Goal: Task Accomplishment & Management: Use online tool/utility

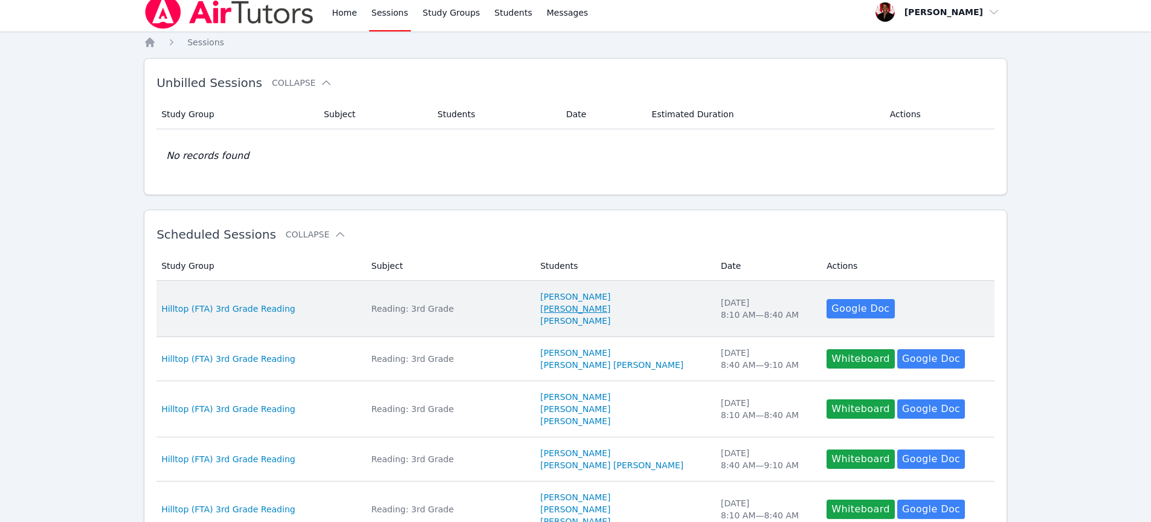
scroll to position [8, 0]
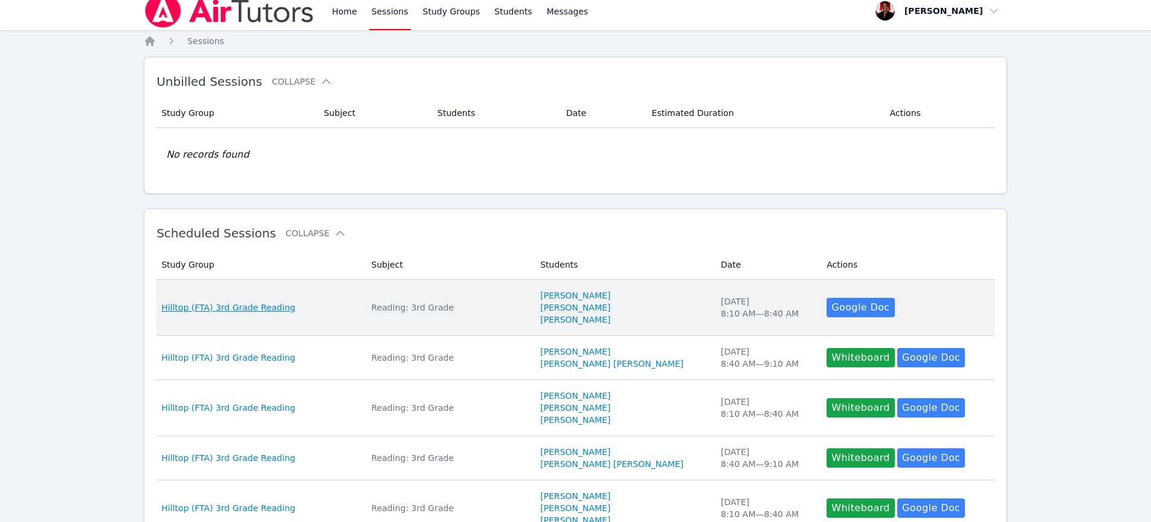
click at [280, 304] on span "Hilltop (FTA) 3rd Grade Reading" at bounding box center [228, 307] width 134 height 12
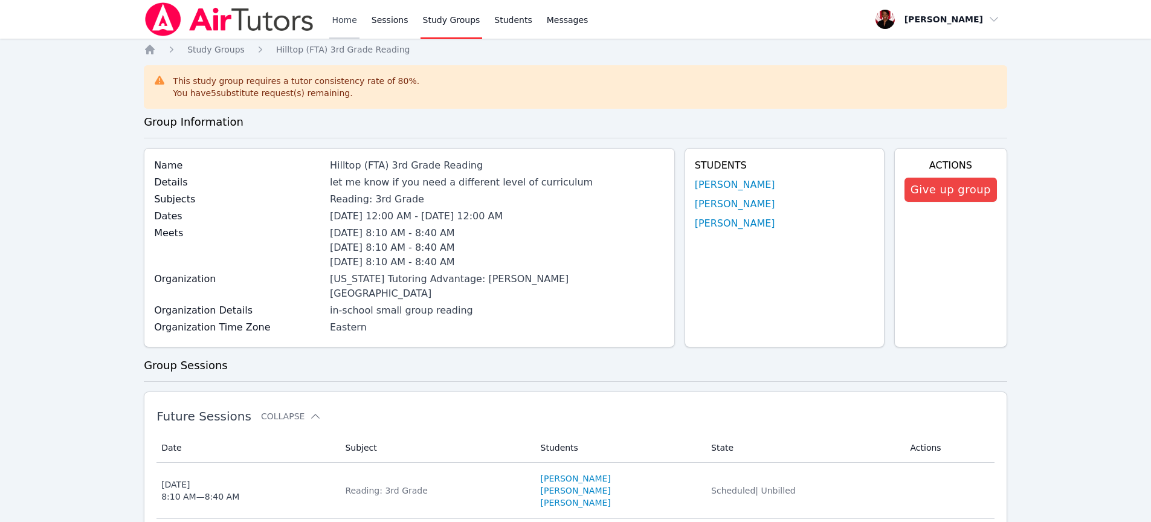
click at [344, 24] on link "Home" at bounding box center [344, 19] width 30 height 39
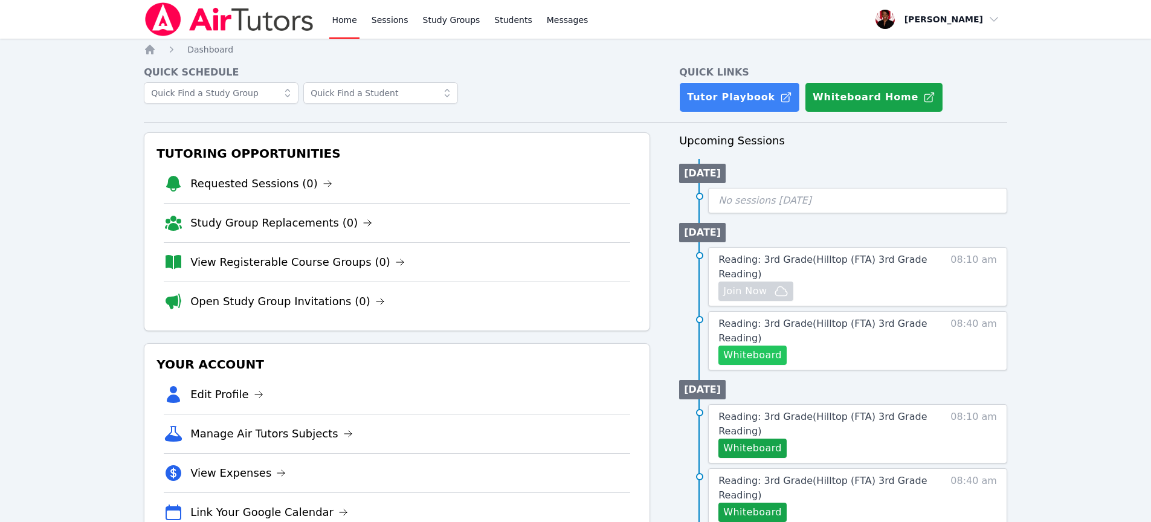
click at [768, 362] on button "Whiteboard" at bounding box center [752, 355] width 68 height 19
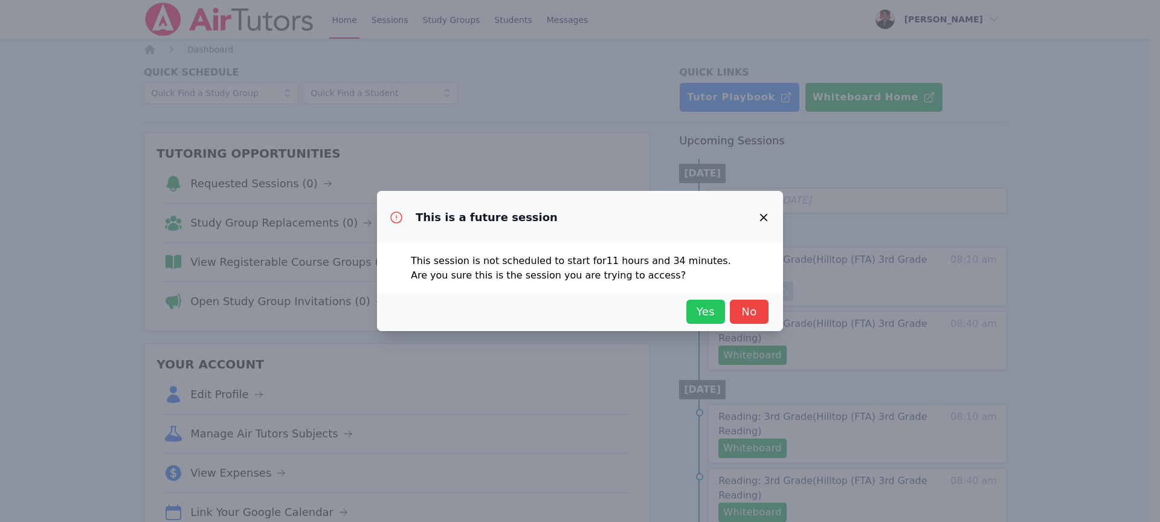
click at [695, 317] on span "Yes" at bounding box center [705, 311] width 27 height 17
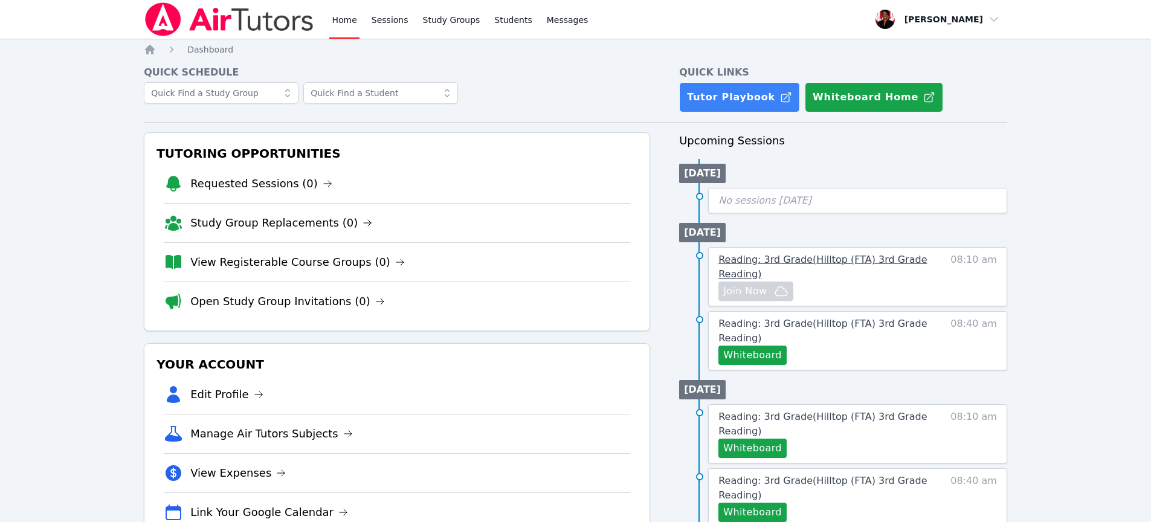
click at [741, 258] on span "Reading: 3rd Grade ( Hilltop (FTA) 3rd Grade Reading )" at bounding box center [822, 267] width 208 height 26
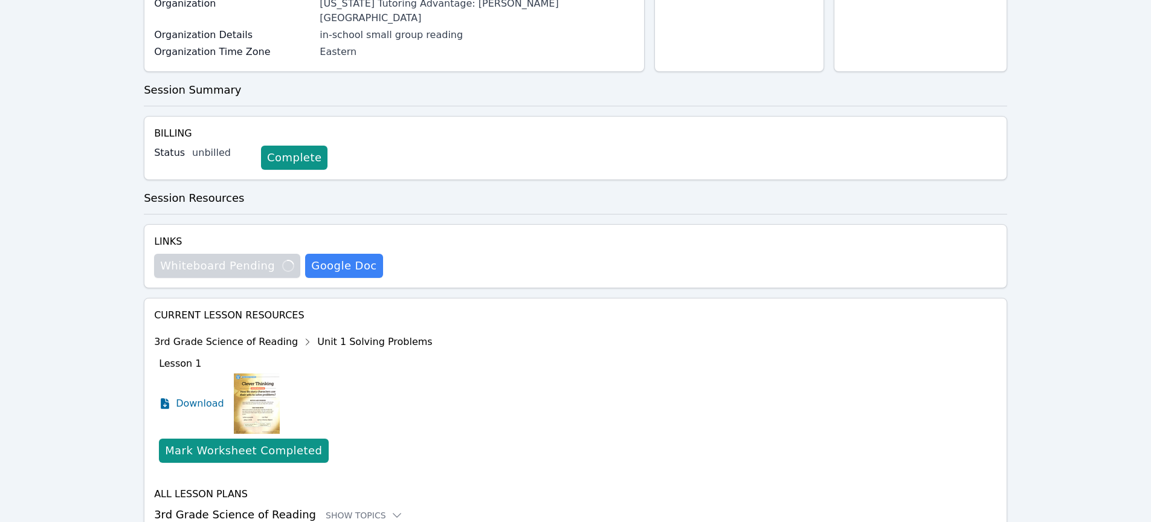
scroll to position [241, 0]
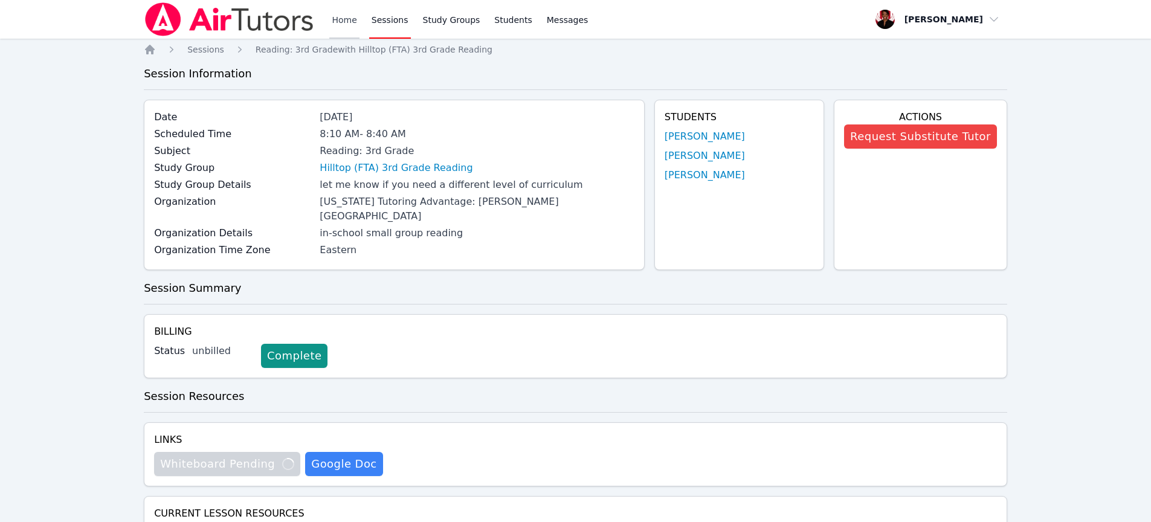
click at [344, 11] on link "Home" at bounding box center [344, 19] width 30 height 39
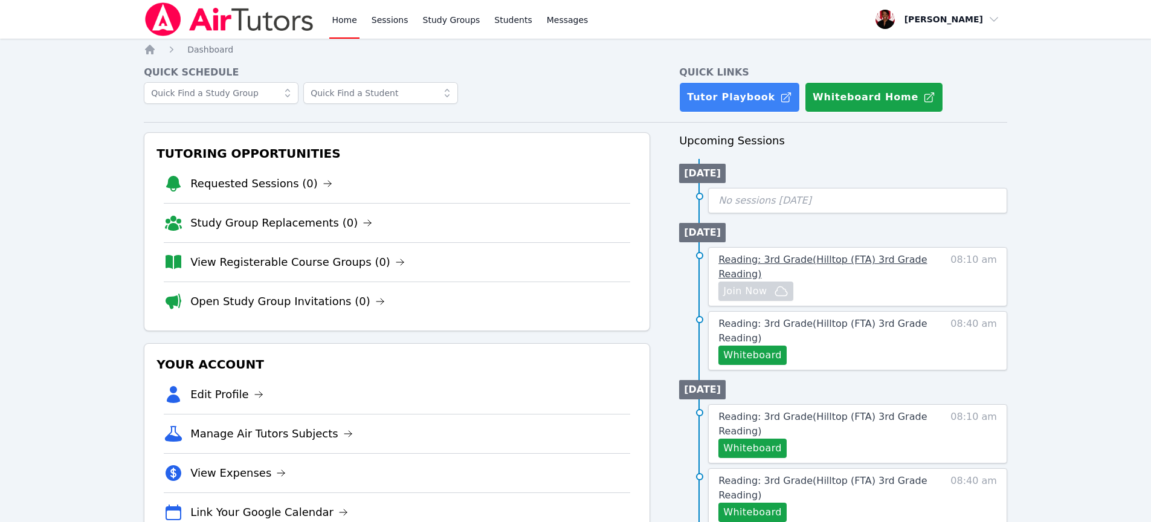
click at [761, 263] on span "Reading: 3rd Grade ( Hilltop (FTA) 3rd Grade Reading )" at bounding box center [822, 267] width 208 height 26
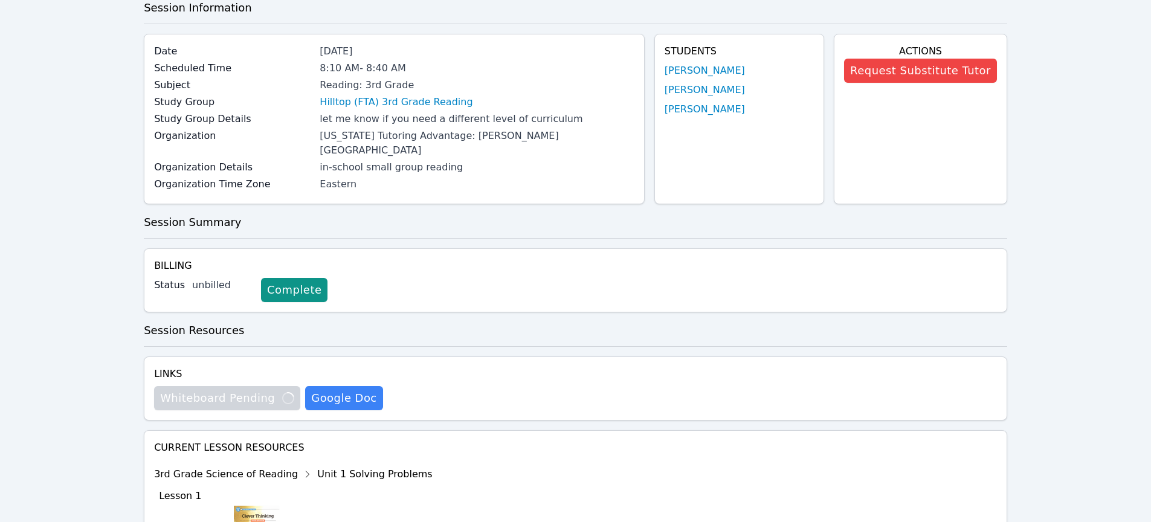
scroll to position [15, 0]
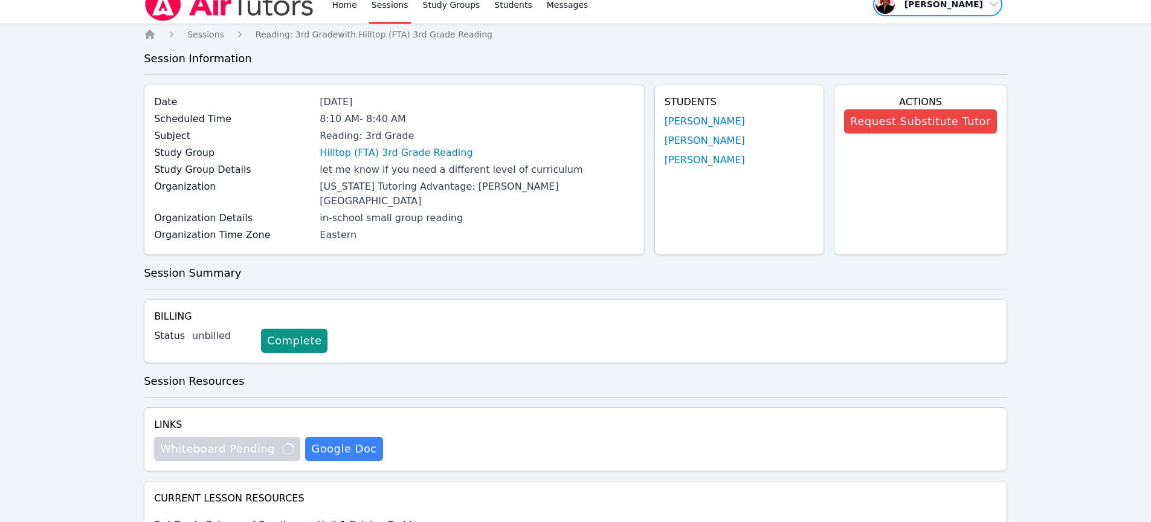
click at [984, 10] on span "button" at bounding box center [938, 4] width 132 height 27
click at [923, 53] on button "Logout" at bounding box center [942, 54] width 116 height 22
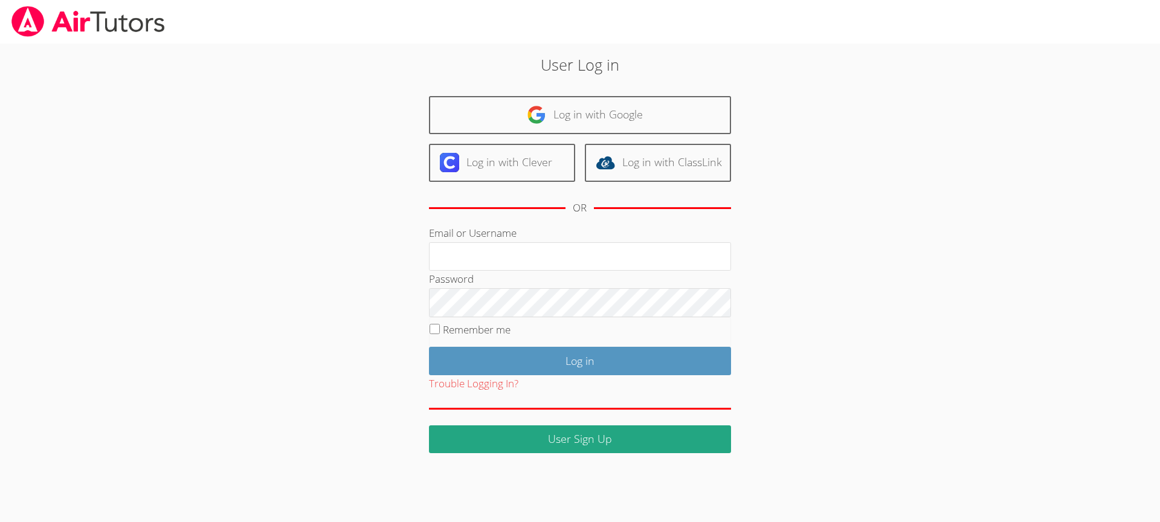
type input "johnicia.monee@hotmail.com"
click at [460, 327] on label "Remember me" at bounding box center [477, 330] width 68 height 14
click at [440, 327] on input "Remember me" at bounding box center [435, 329] width 10 height 10
checkbox input "true"
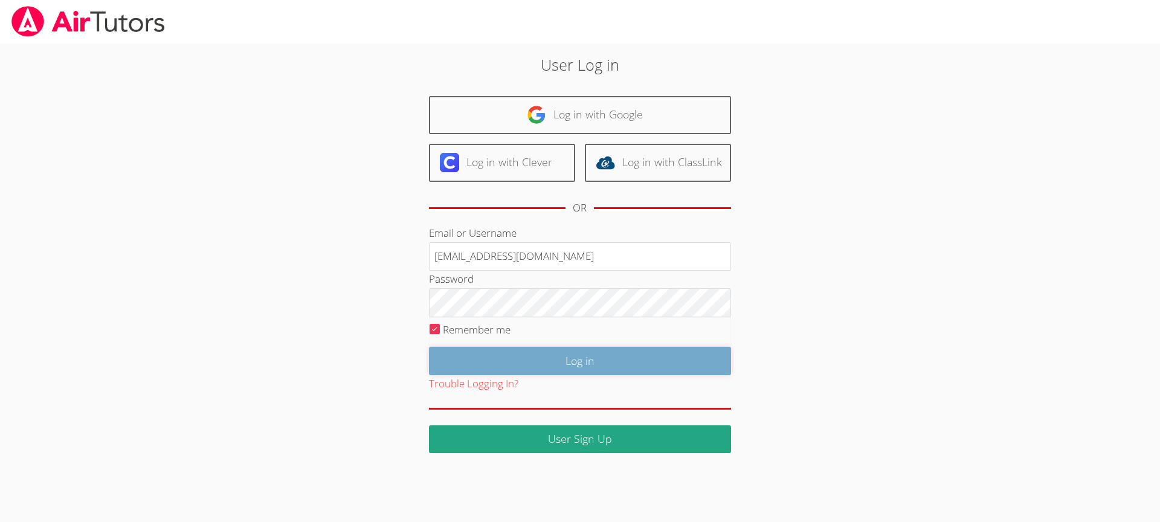
click at [487, 349] on input "Log in" at bounding box center [580, 361] width 302 height 28
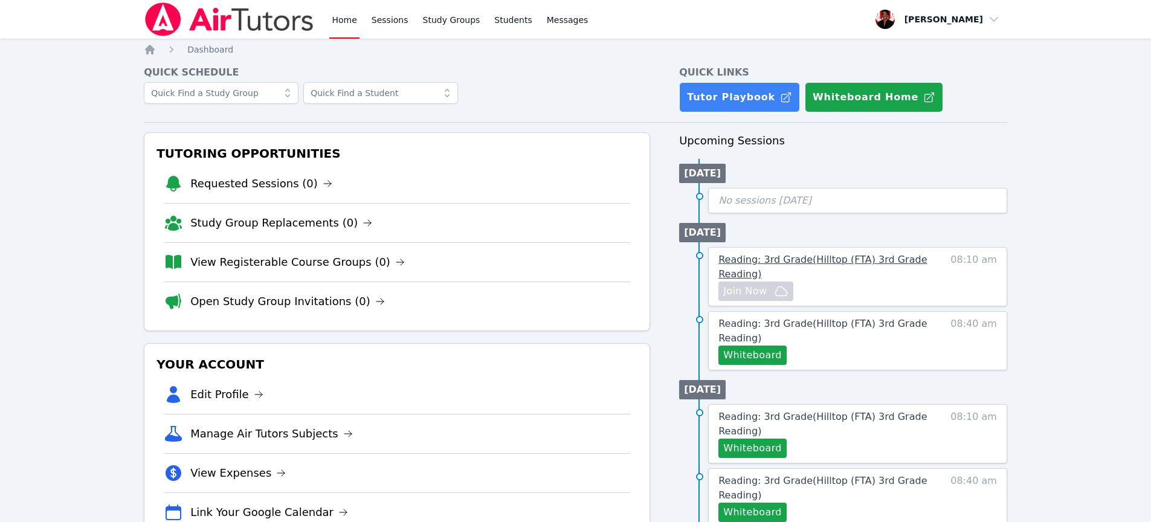
click at [800, 264] on span "Reading: 3rd Grade ( Hilltop (FTA) 3rd Grade Reading )" at bounding box center [822, 267] width 208 height 26
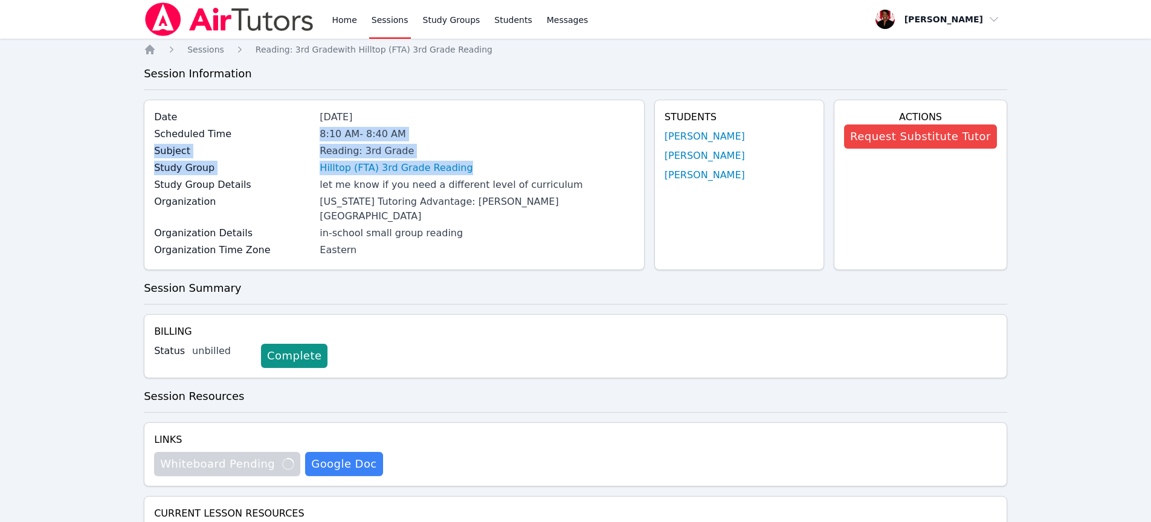
drag, startPoint x: 315, startPoint y: 132, endPoint x: 491, endPoint y: 169, distance: 180.3
click at [491, 169] on div "Date Sep 30, 2025 Scheduled Time 8:10 AM - 8:40 AM Subject Reading: 3rd Grade S…" at bounding box center [394, 185] width 501 height 170
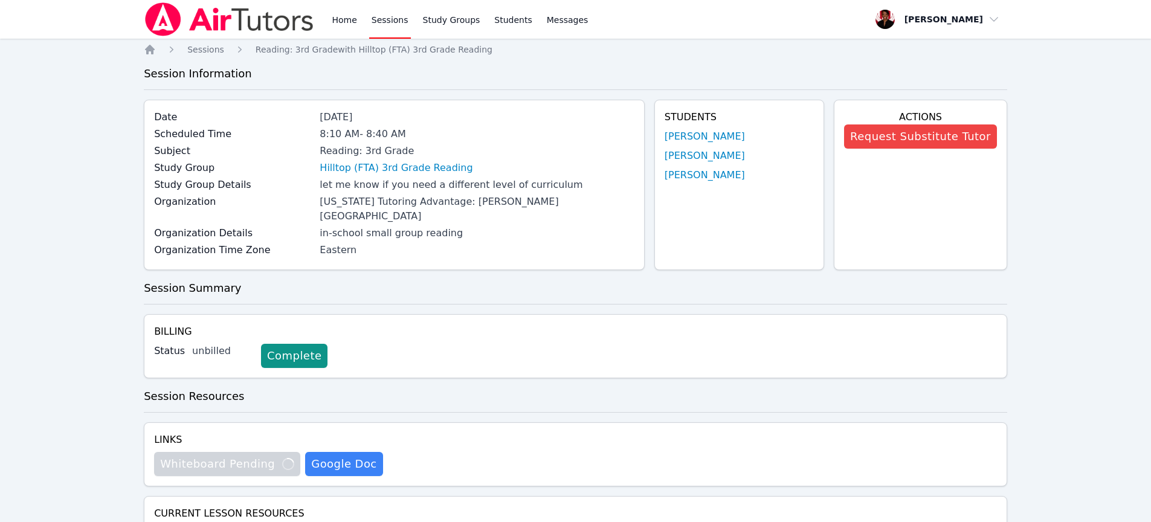
click at [472, 170] on div "Hilltop (FTA) 3rd Grade Reading" at bounding box center [477, 168] width 314 height 14
drag, startPoint x: 469, startPoint y: 171, endPoint x: 320, endPoint y: 151, distance: 151.1
click at [320, 151] on div "Date Sep 30, 2025 Scheduled Time 8:10 AM - 8:40 AM Subject Reading: 3rd Grade S…" at bounding box center [394, 185] width 501 height 170
copy div "Reading: 3rd Grade Study Group Hilltop (FTA) 3rd Grade Reading"
click at [813, 326] on div "Billing Status unbilled Complete" at bounding box center [575, 346] width 863 height 64
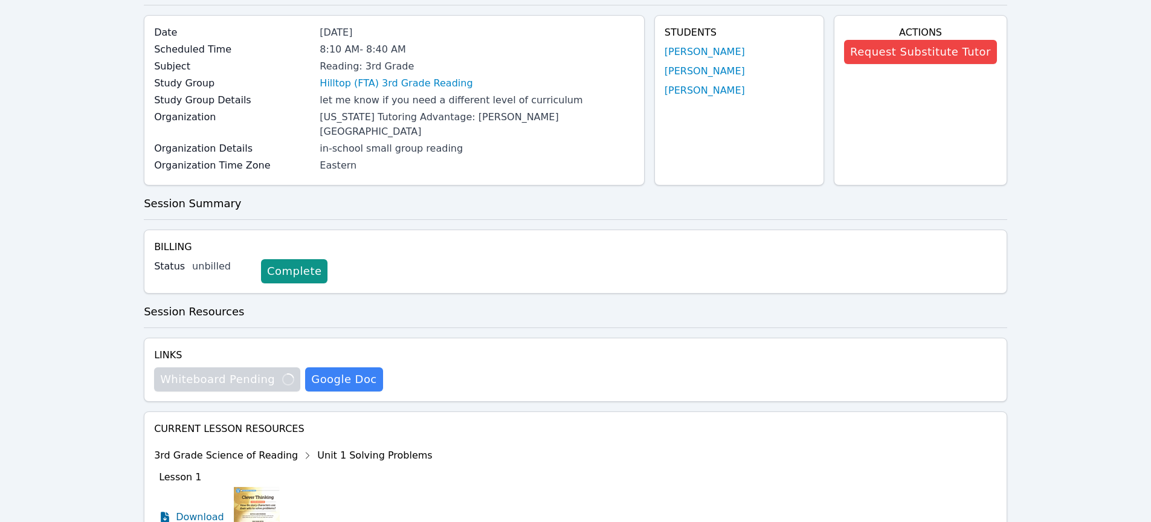
scroll to position [86, 0]
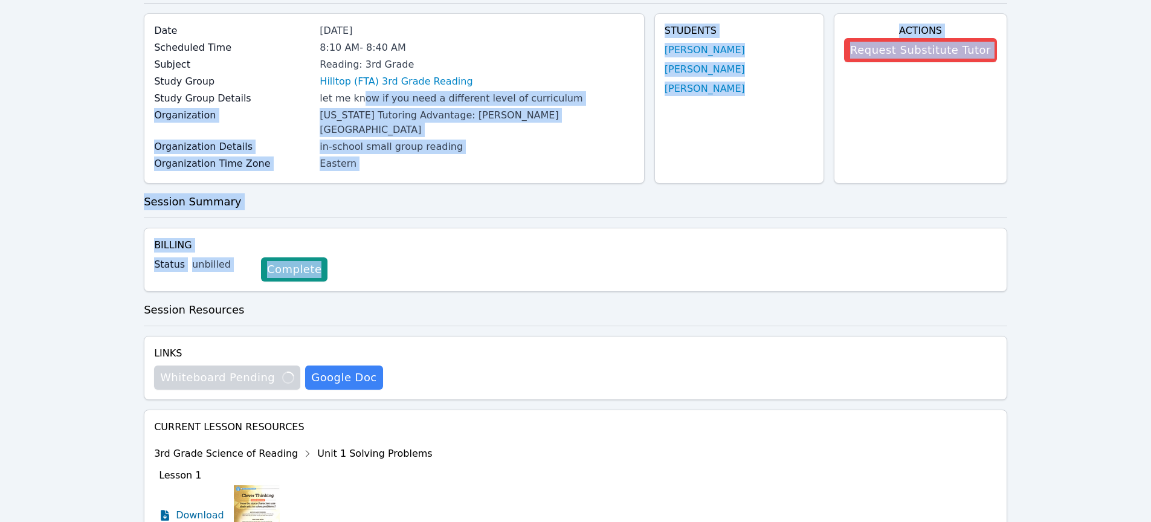
drag, startPoint x: 504, startPoint y: 271, endPoint x: 361, endPoint y: 91, distance: 229.6
click at [361, 91] on div "Home Sessions Reading: 3rd Grade with Hilltop (FTA) 3rd Grade Reading Session I…" at bounding box center [575, 324] width 863 height 734
click at [481, 202] on div "Home Sessions Reading: 3rd Grade with Hilltop (FTA) 3rd Grade Reading Session I…" at bounding box center [575, 324] width 863 height 734
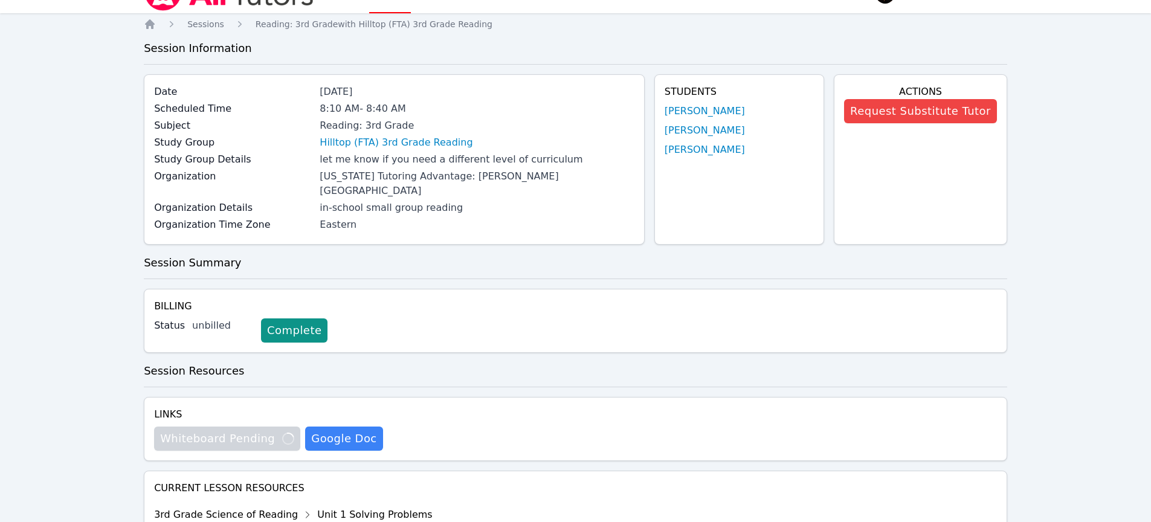
scroll to position [22, 0]
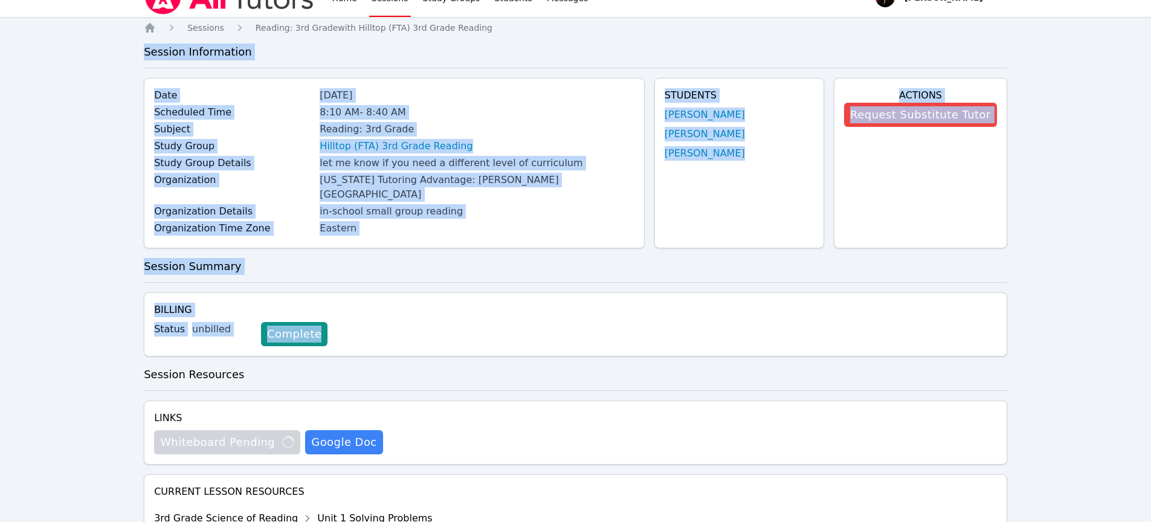
drag, startPoint x: 125, startPoint y: 66, endPoint x: 722, endPoint y: 327, distance: 651.4
click at [722, 327] on div "Home Sessions Study Groups Students Messages Open user menu Johnicia Haynes Ope…" at bounding box center [575, 367] width 1151 height 778
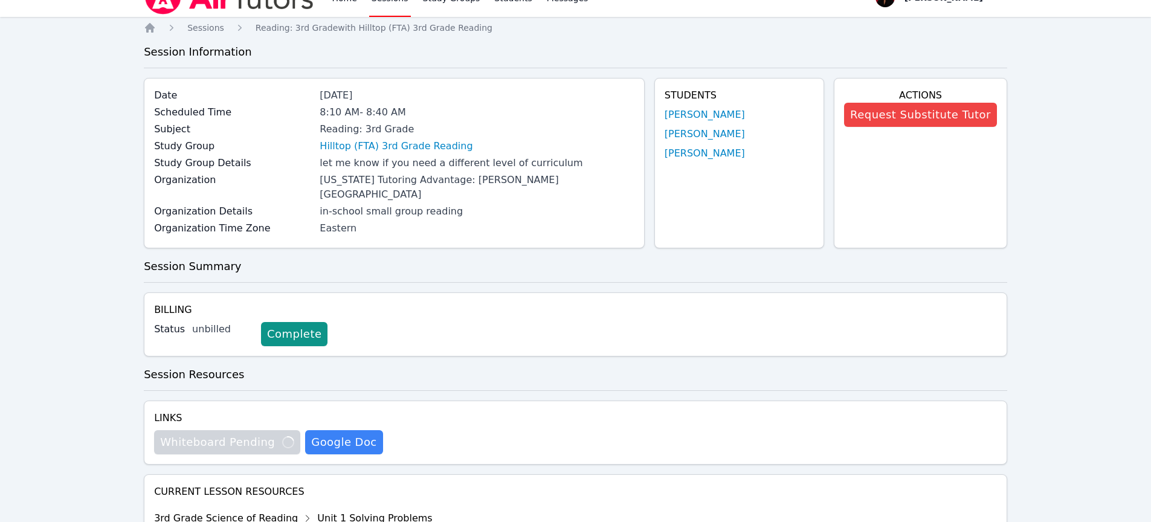
click at [560, 429] on div "Links Whiteboard Pending Loading... Hidden Google Doc" at bounding box center [575, 433] width 863 height 64
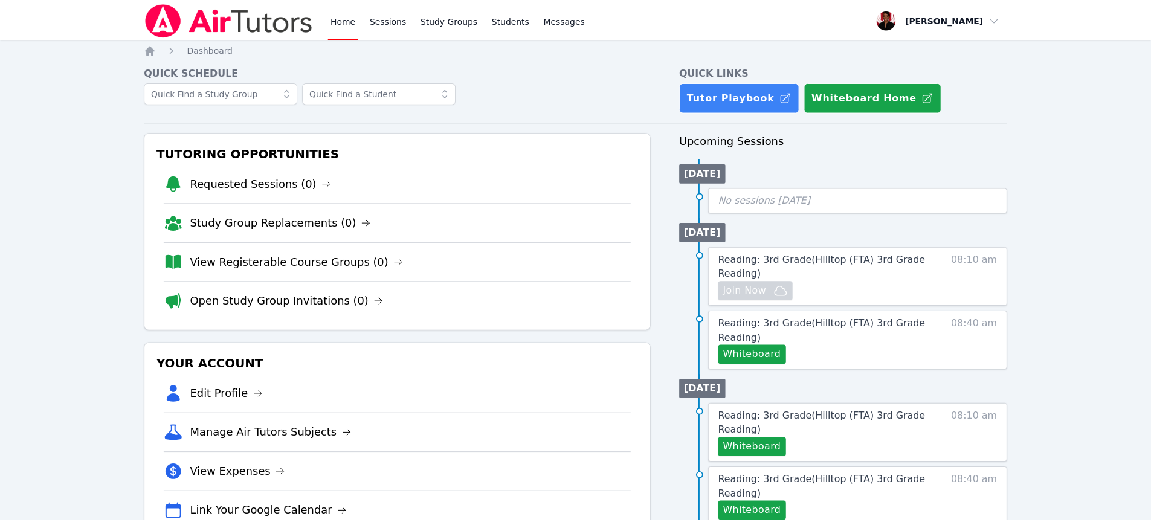
scroll to position [22, 0]
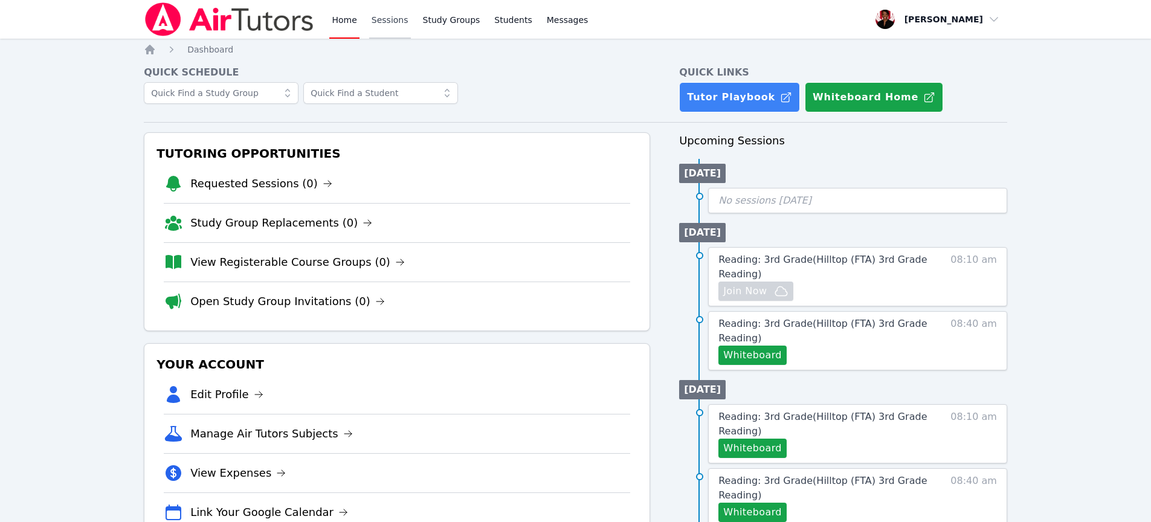
click at [394, 28] on link "Sessions" at bounding box center [390, 19] width 42 height 39
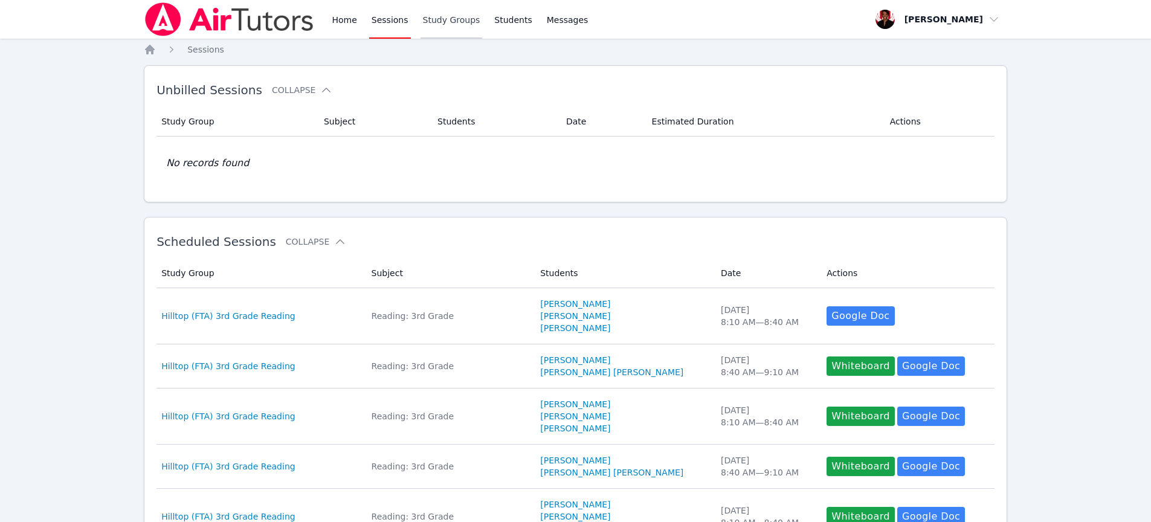
click at [445, 20] on link "Study Groups" at bounding box center [451, 19] width 62 height 39
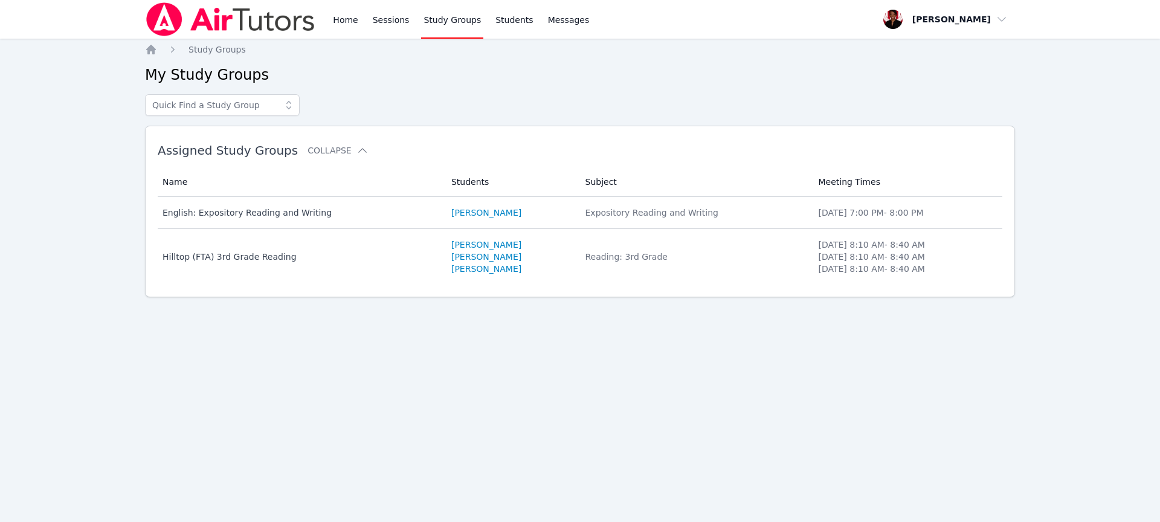
click at [327, 18] on div "Home Sessions Study Groups Students Messages" at bounding box center [368, 19] width 446 height 39
click at [382, 25] on link "Sessions" at bounding box center [391, 19] width 42 height 39
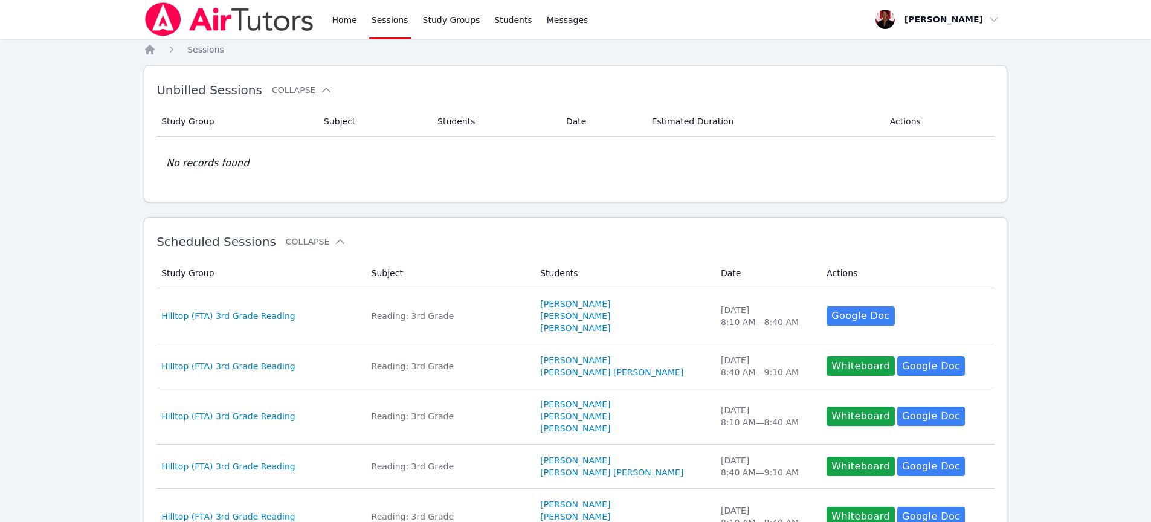
click at [417, 22] on div "Home Sessions Study Groups Students Messages" at bounding box center [459, 19] width 261 height 39
click at [439, 25] on link "Study Groups" at bounding box center [451, 19] width 62 height 39
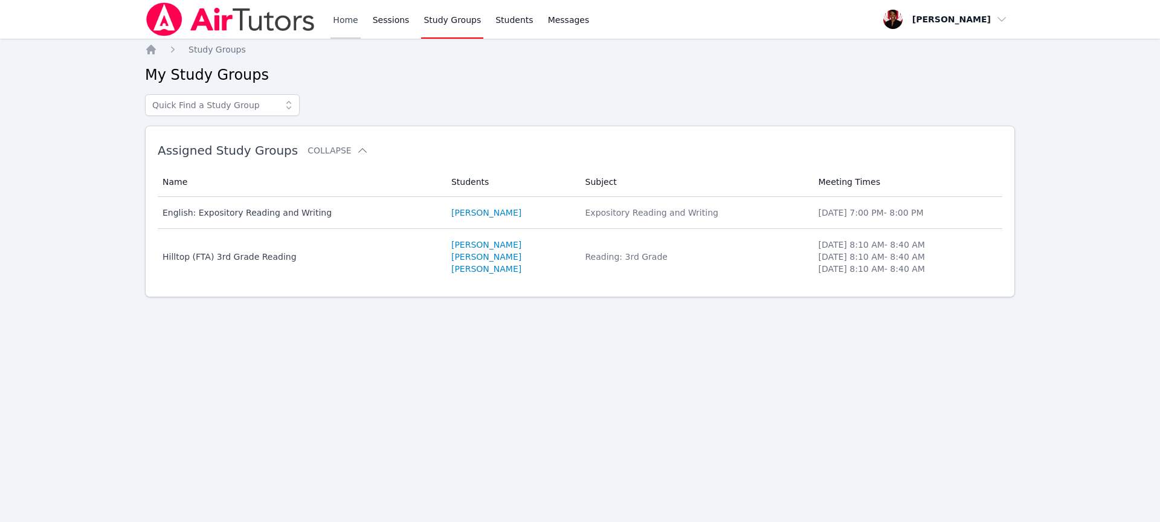
click at [335, 18] on link "Home" at bounding box center [345, 19] width 30 height 39
